Goal: Task Accomplishment & Management: Manage account settings

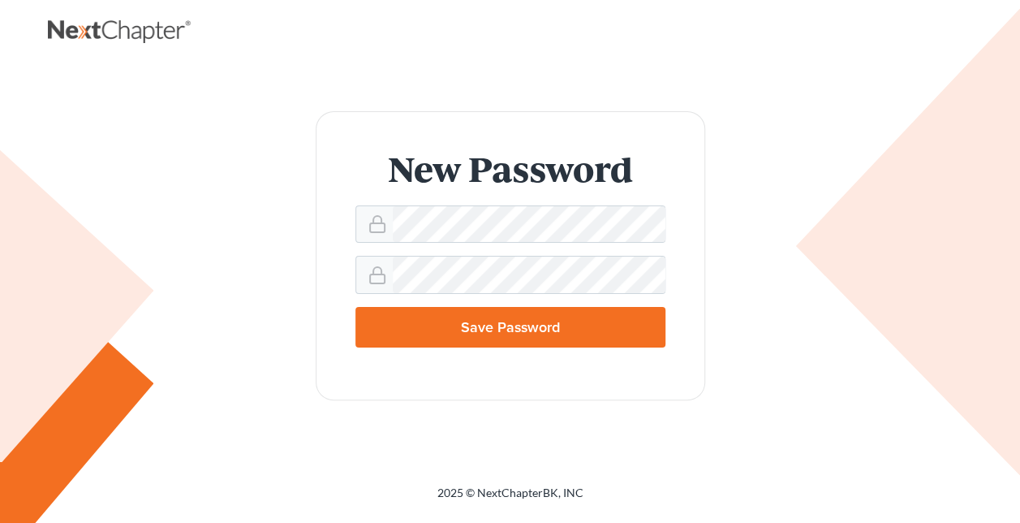
click at [561, 326] on input "Save Password" at bounding box center [511, 327] width 310 height 41
type input "Thinking..."
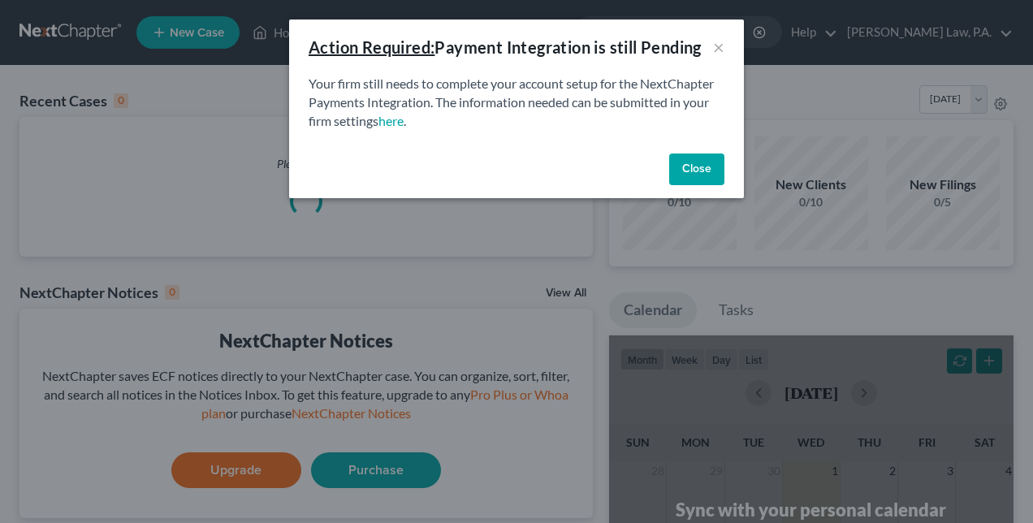
click at [689, 170] on button "Close" at bounding box center [696, 169] width 55 height 32
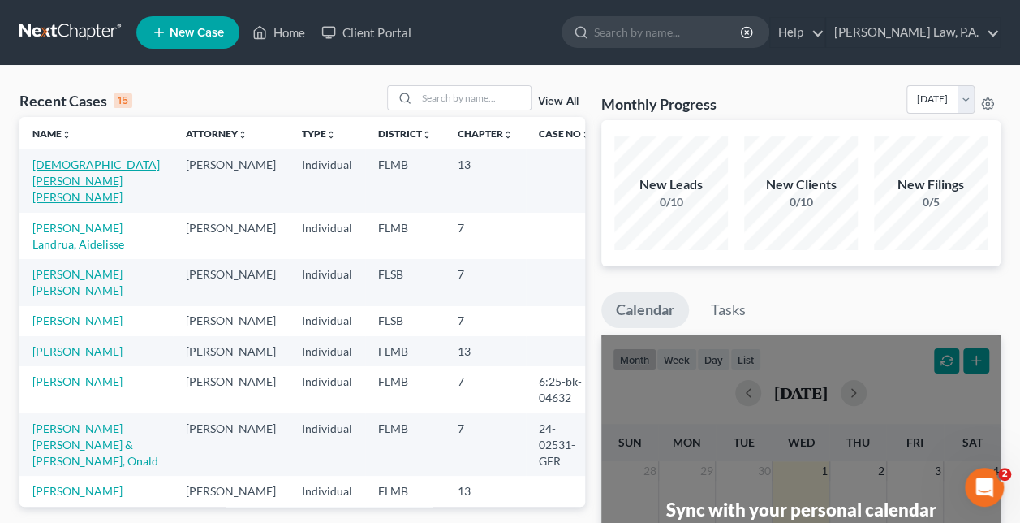
click at [107, 168] on link "Ansari, Ayesha Afreen" at bounding box center [95, 180] width 127 height 46
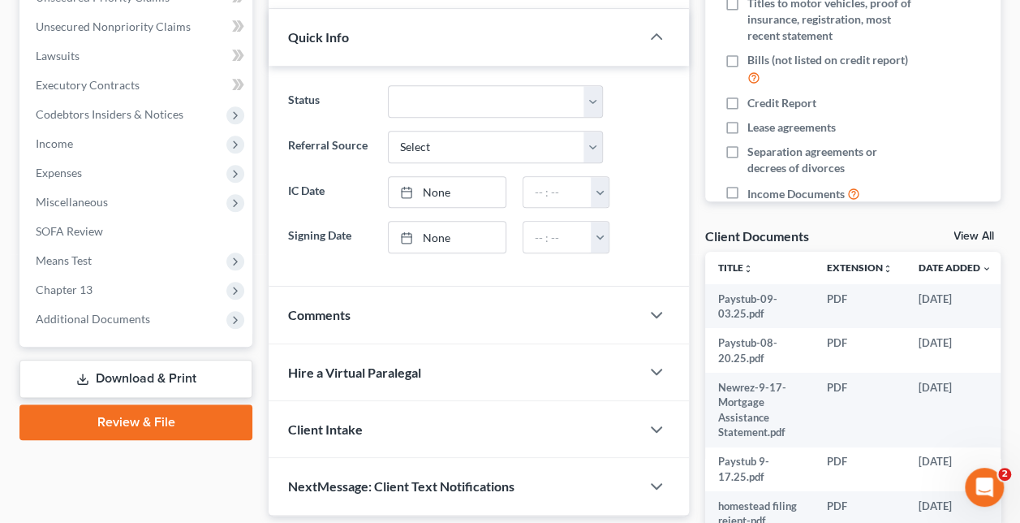
scroll to position [448, 0]
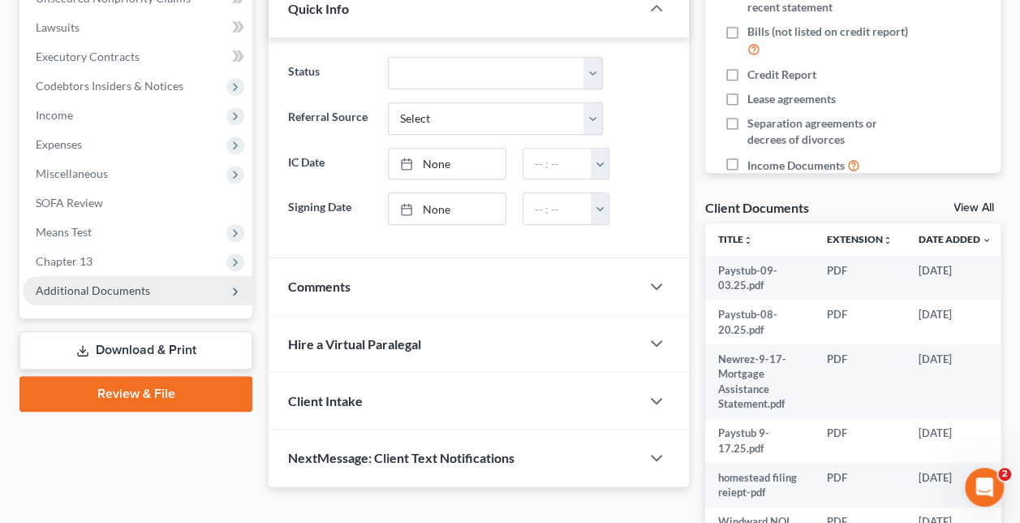
click at [106, 292] on span "Additional Documents" at bounding box center [93, 290] width 114 height 14
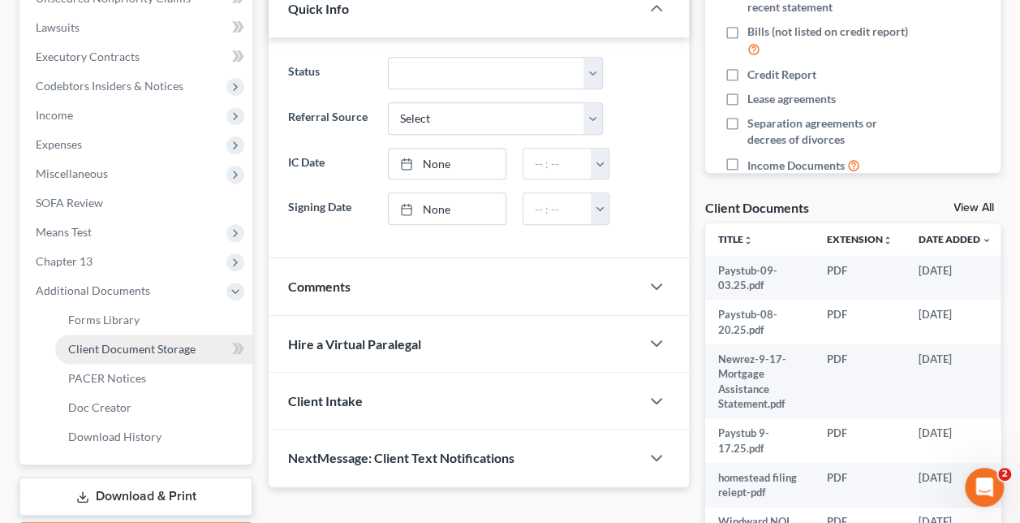
click at [97, 350] on span "Client Document Storage" at bounding box center [131, 349] width 127 height 14
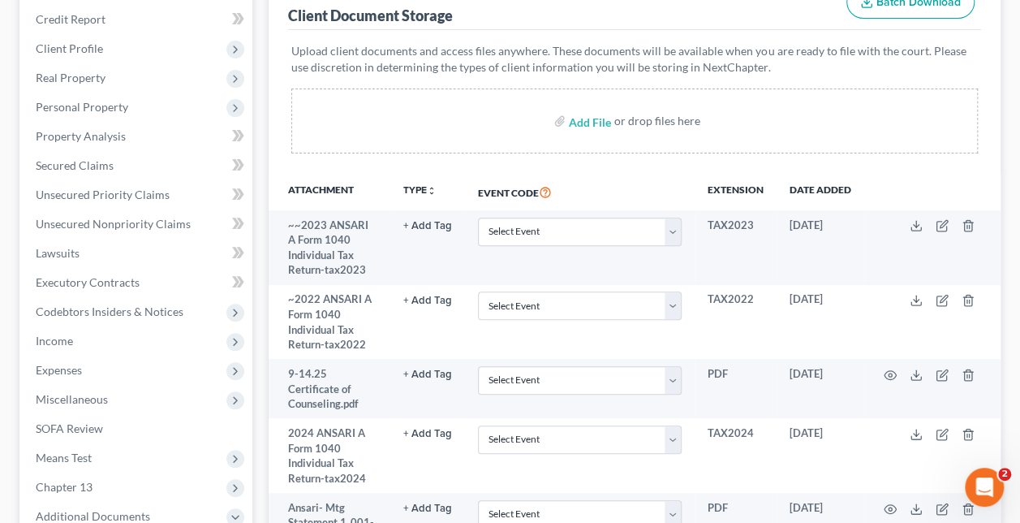
scroll to position [234, 0]
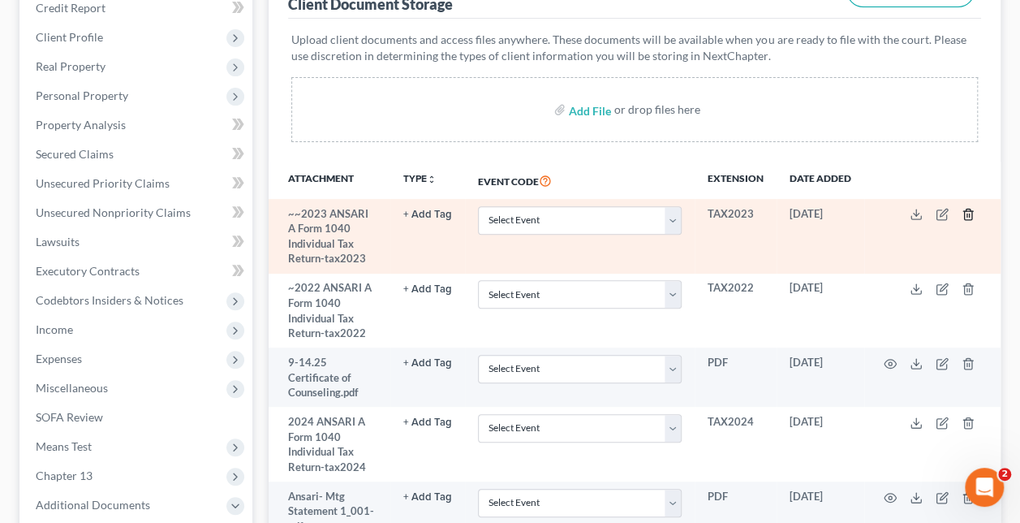
click at [971, 211] on icon "button" at bounding box center [967, 214] width 7 height 11
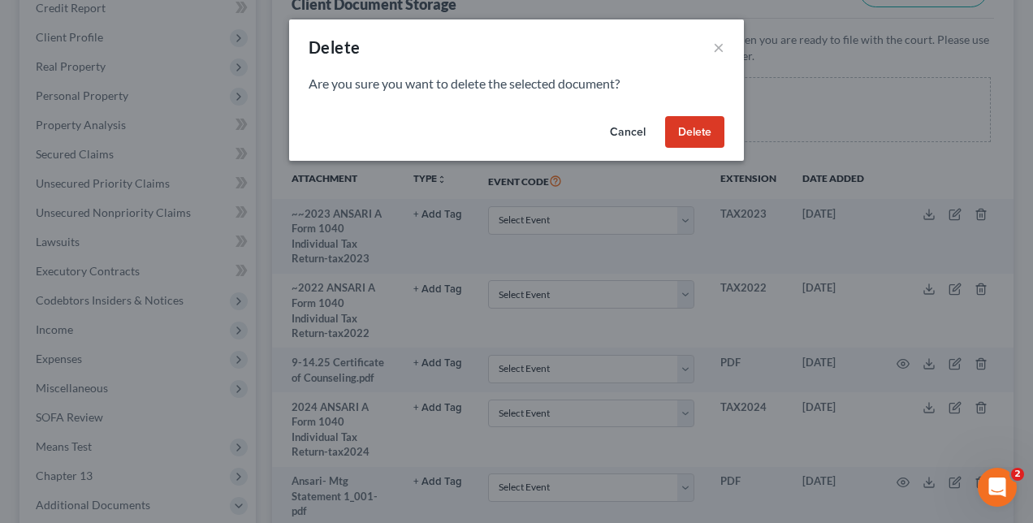
click at [692, 132] on button "Delete" at bounding box center [694, 132] width 59 height 32
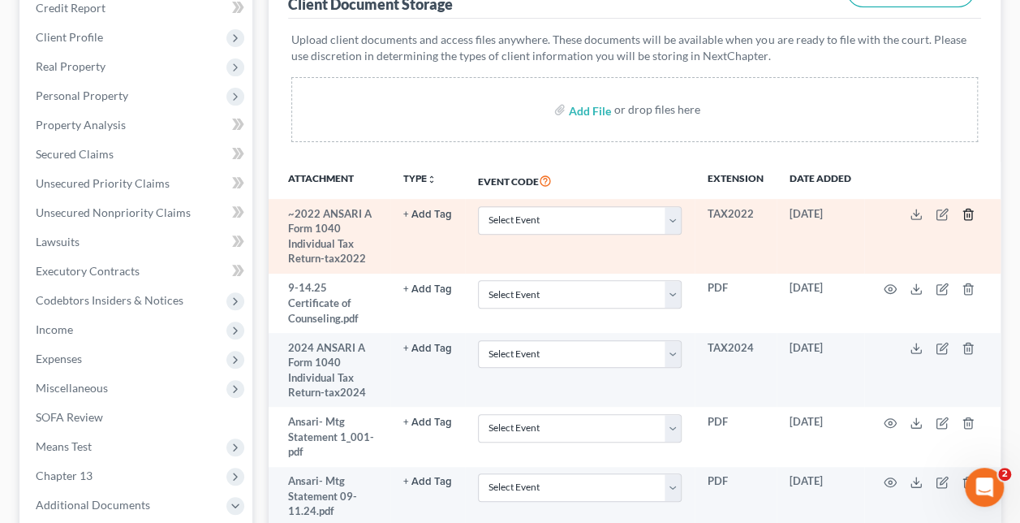
click at [966, 209] on icon "button" at bounding box center [967, 214] width 7 height 11
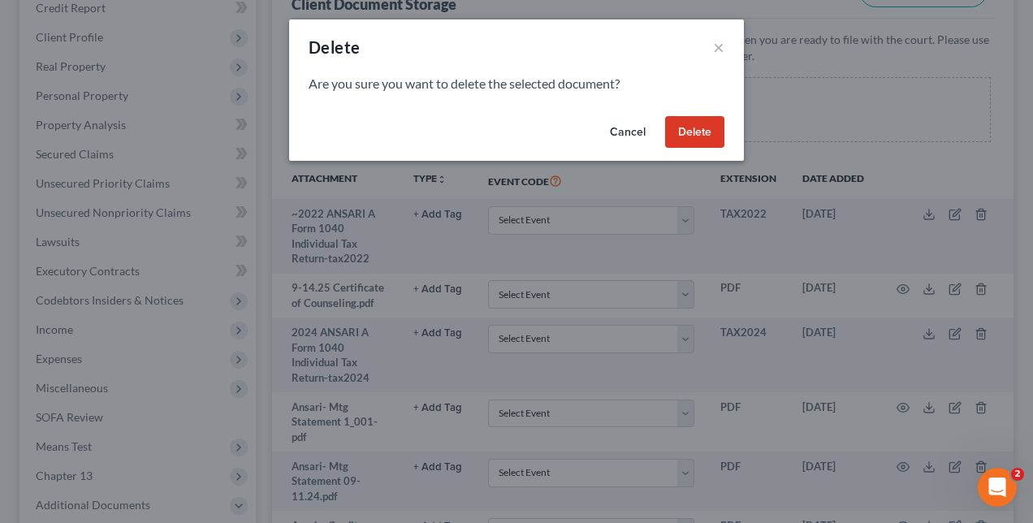
click at [693, 127] on button "Delete" at bounding box center [694, 132] width 59 height 32
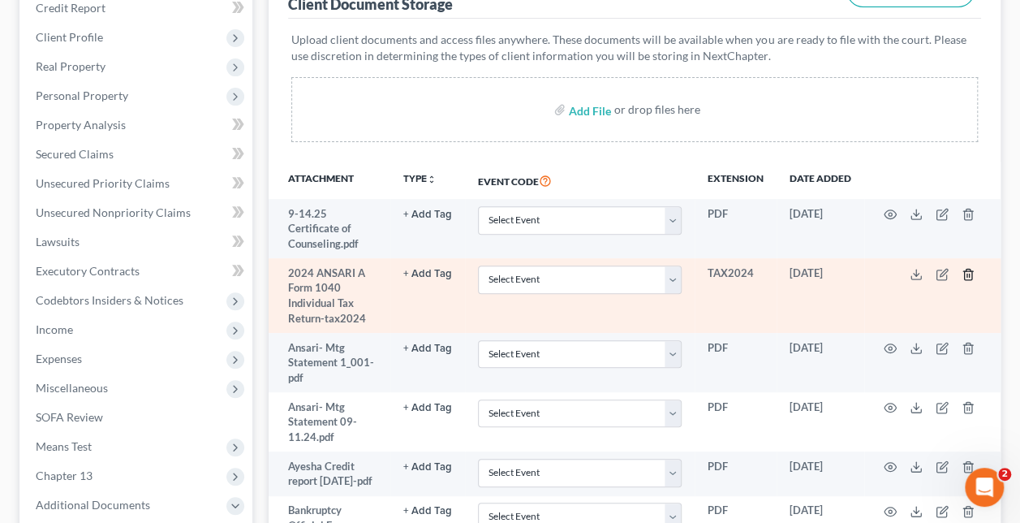
click at [966, 268] on icon "button" at bounding box center [968, 274] width 13 height 13
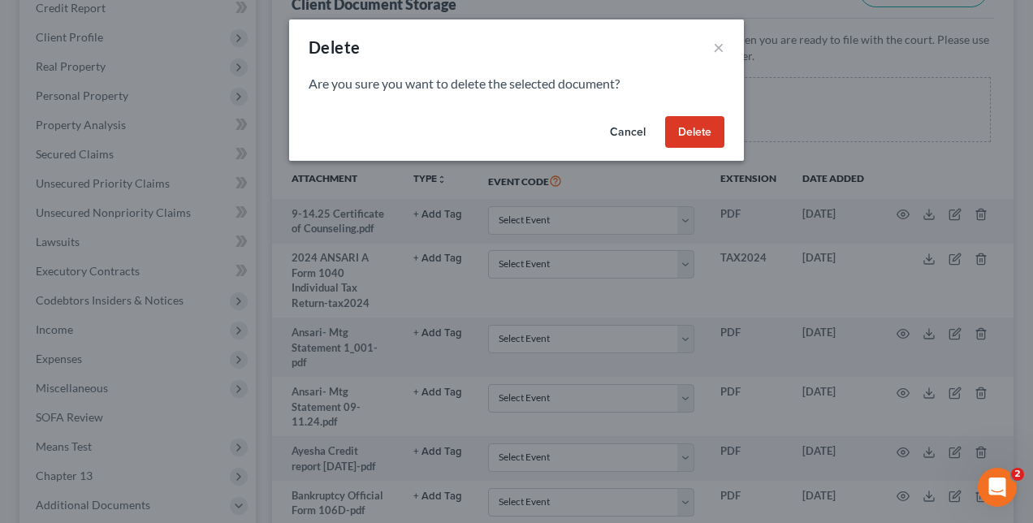
click at [701, 130] on button "Delete" at bounding box center [694, 132] width 59 height 32
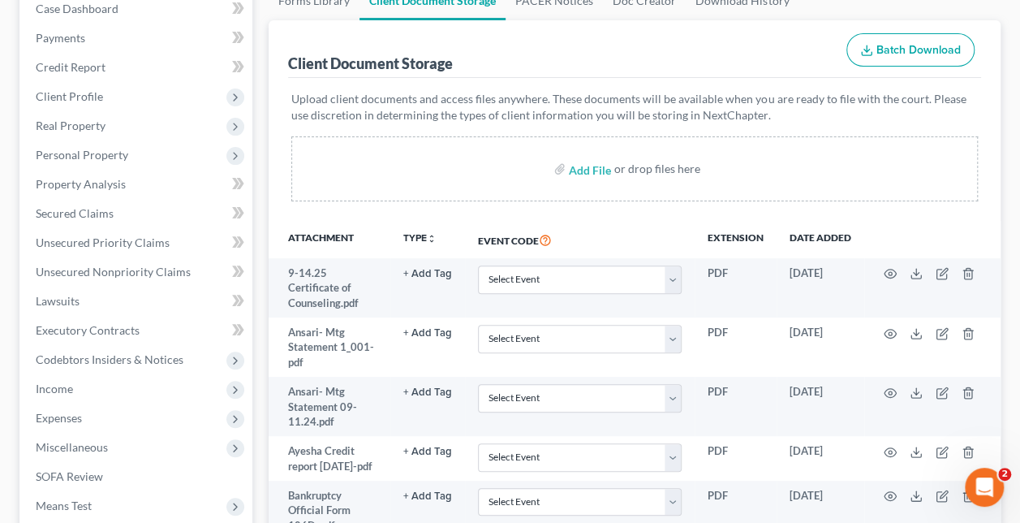
scroll to position [128, 0]
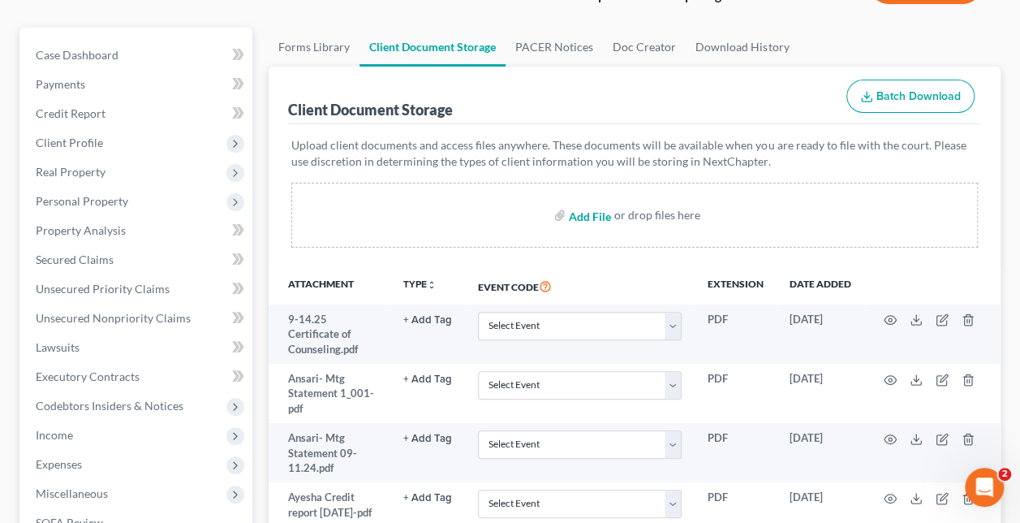
click at [602, 219] on input "file" at bounding box center [588, 214] width 39 height 29
type input "C:\fakepath\2022 ANSARI AYESHA TAX.pdf"
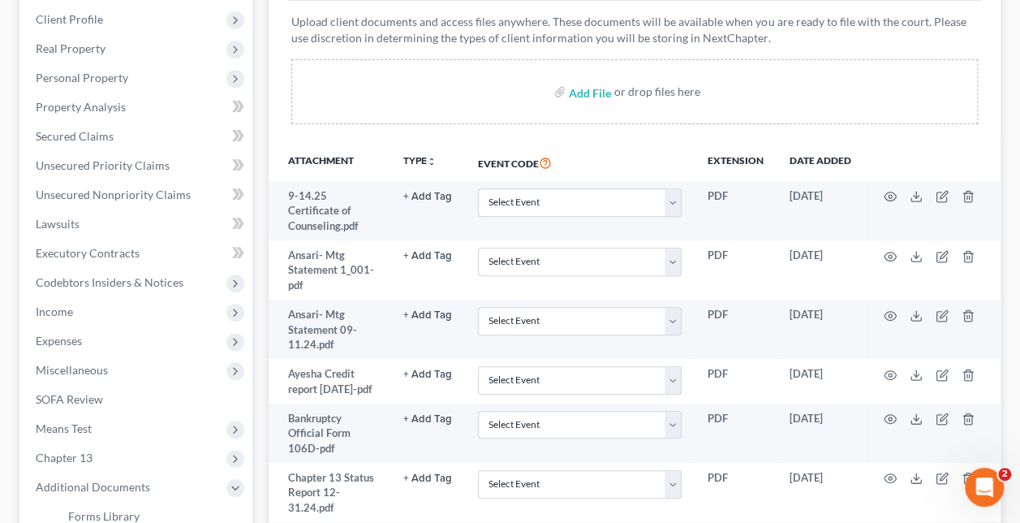
scroll to position [278, 0]
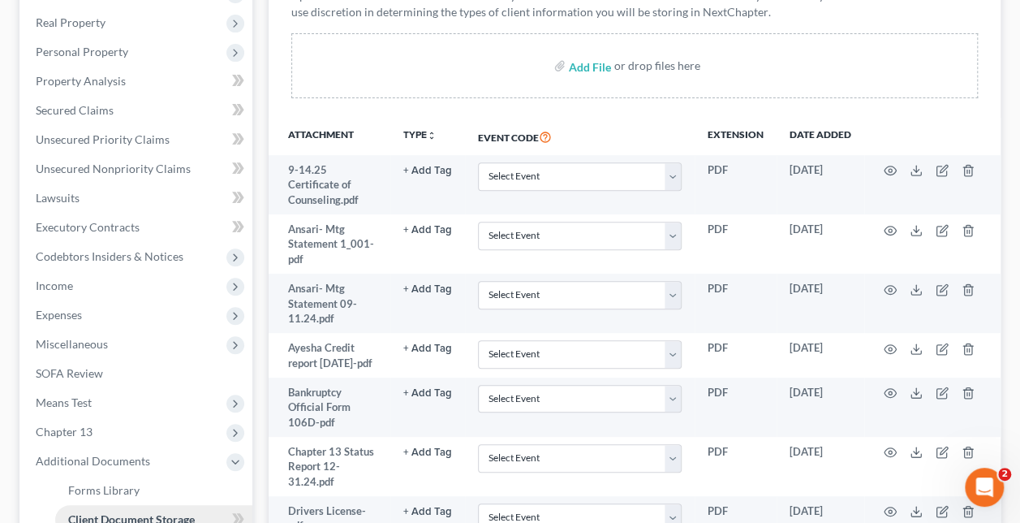
click at [109, 515] on span "Client Document Storage" at bounding box center [131, 519] width 127 height 14
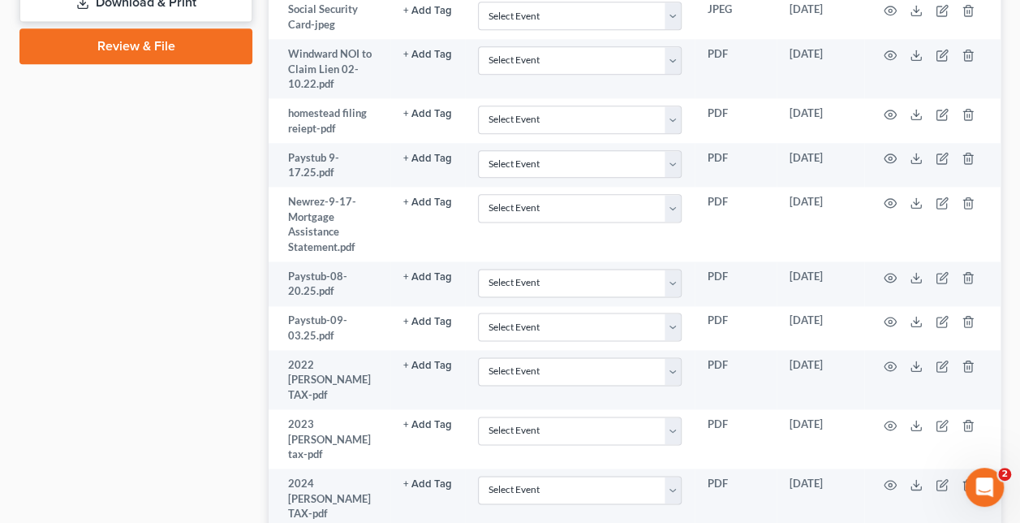
scroll to position [960, 0]
